Goal: Task Accomplishment & Management: Use online tool/utility

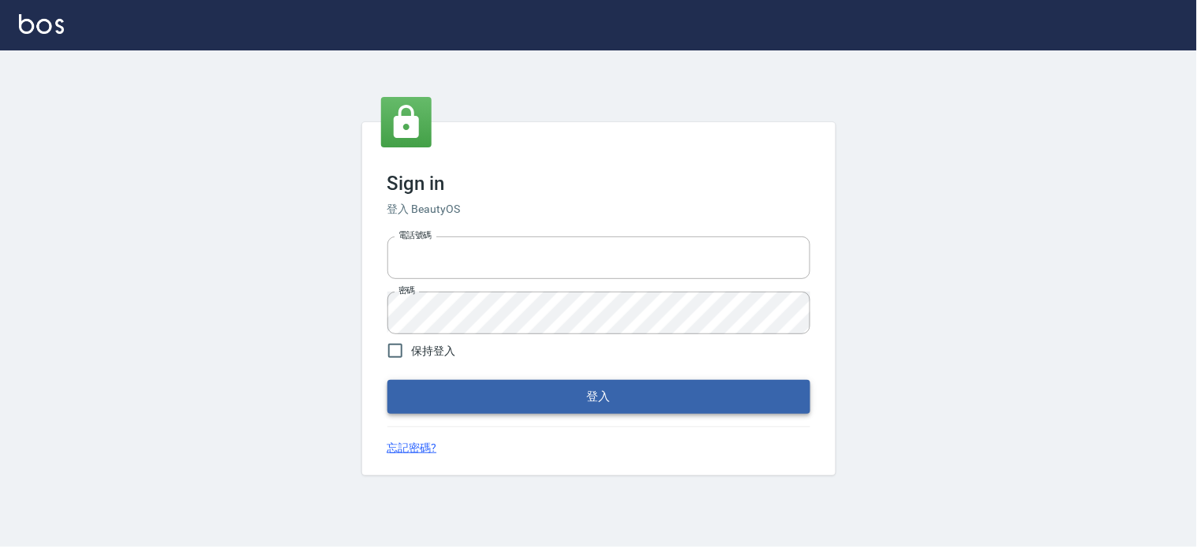
type input "0931911003"
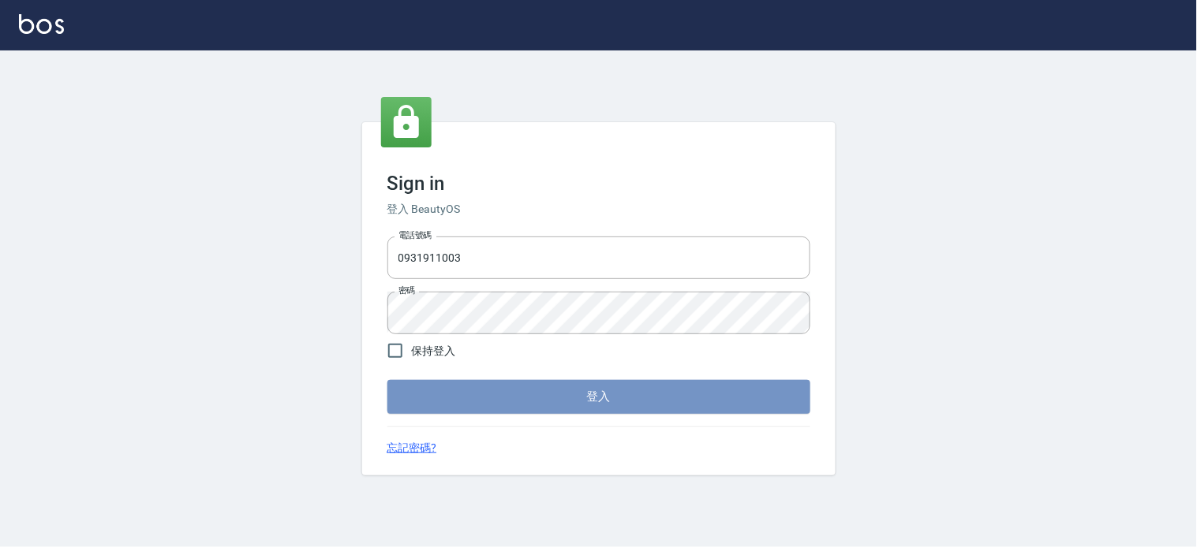
drag, startPoint x: 631, startPoint y: 393, endPoint x: 673, endPoint y: 376, distance: 45.0
click at [636, 392] on button "登入" at bounding box center [598, 396] width 423 height 33
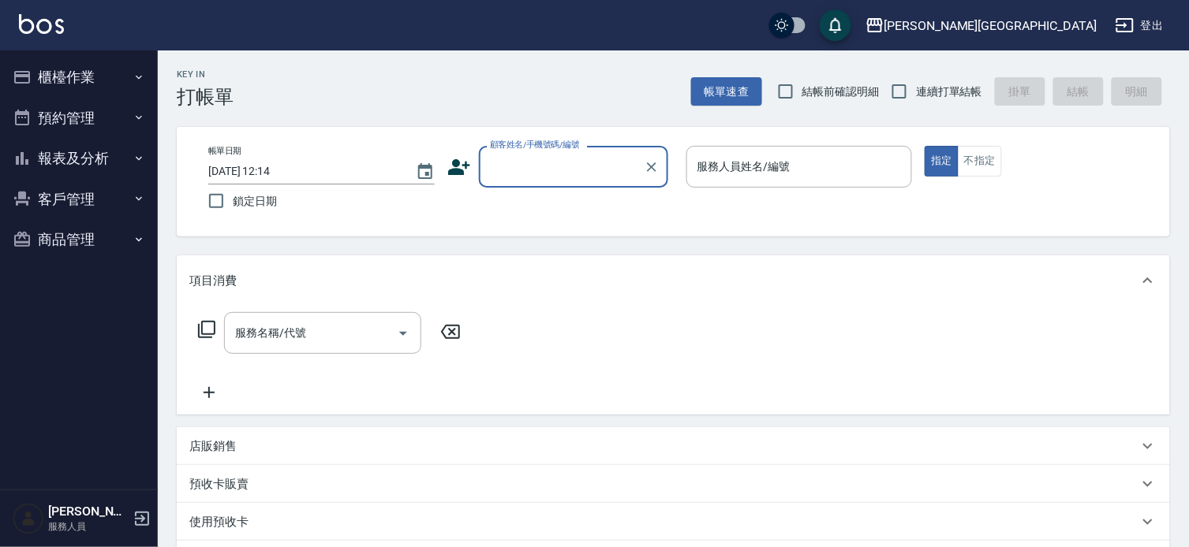
drag, startPoint x: 781, startPoint y: 89, endPoint x: 846, endPoint y: 96, distance: 65.9
click at [783, 90] on input "結帳前確認明細" at bounding box center [785, 91] width 33 height 33
checkbox input "true"
drag, startPoint x: 896, startPoint y: 95, endPoint x: 1000, endPoint y: 24, distance: 124.9
click at [902, 92] on input "連續打單結帳" at bounding box center [899, 91] width 33 height 33
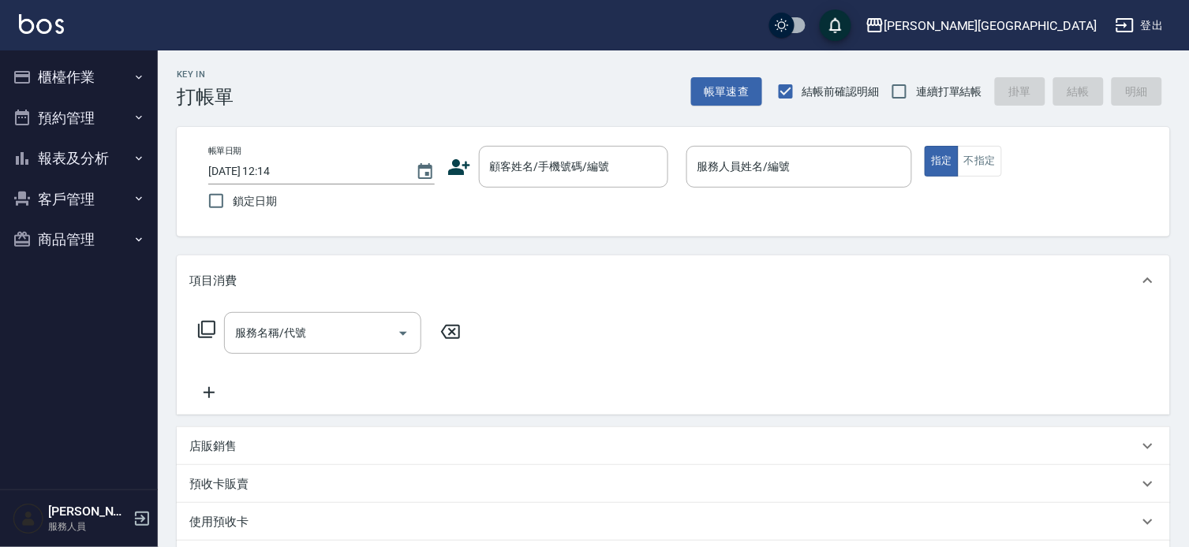
checkbox input "true"
